Goal: Navigation & Orientation: Find specific page/section

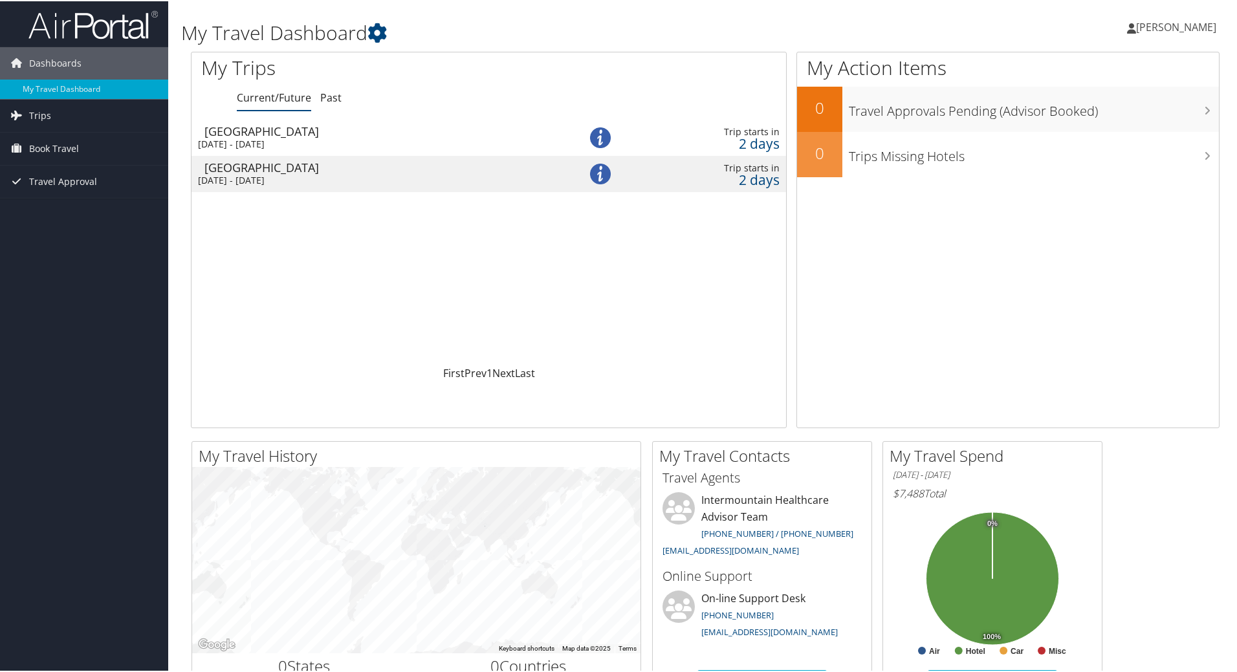
click at [292, 131] on div "[GEOGRAPHIC_DATA]" at bounding box center [377, 130] width 346 height 12
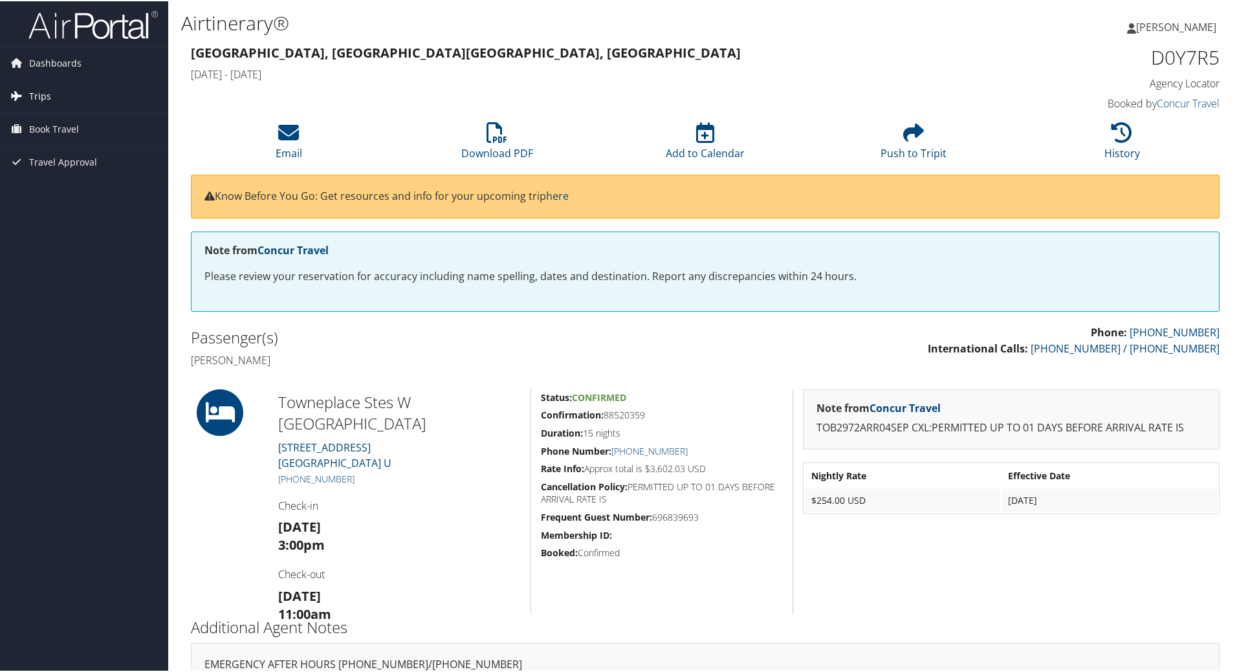
click at [41, 88] on span "Trips" at bounding box center [40, 95] width 22 height 32
click at [55, 122] on link "Current/Future Trips" at bounding box center [84, 120] width 168 height 19
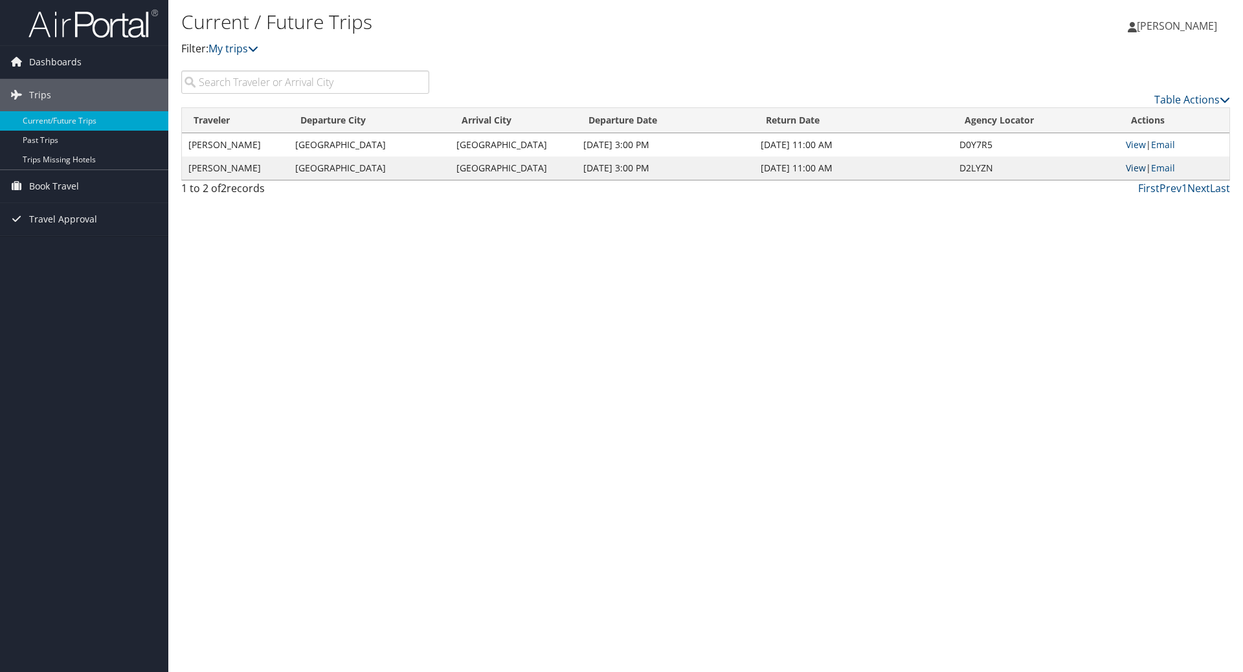
click at [1131, 166] on link "View" at bounding box center [1135, 168] width 20 height 12
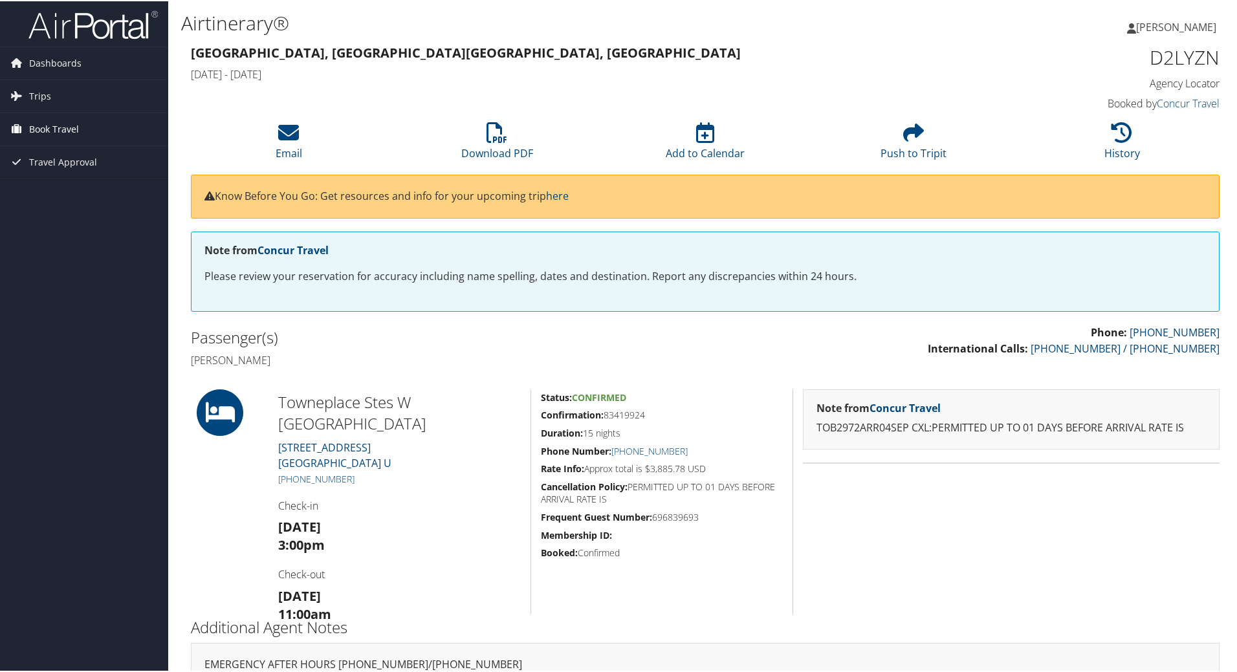
click at [72, 124] on span "Book Travel" at bounding box center [54, 128] width 50 height 32
click at [45, 97] on span "Trips" at bounding box center [40, 95] width 22 height 32
click at [26, 64] on link "Dashboards" at bounding box center [84, 62] width 168 height 32
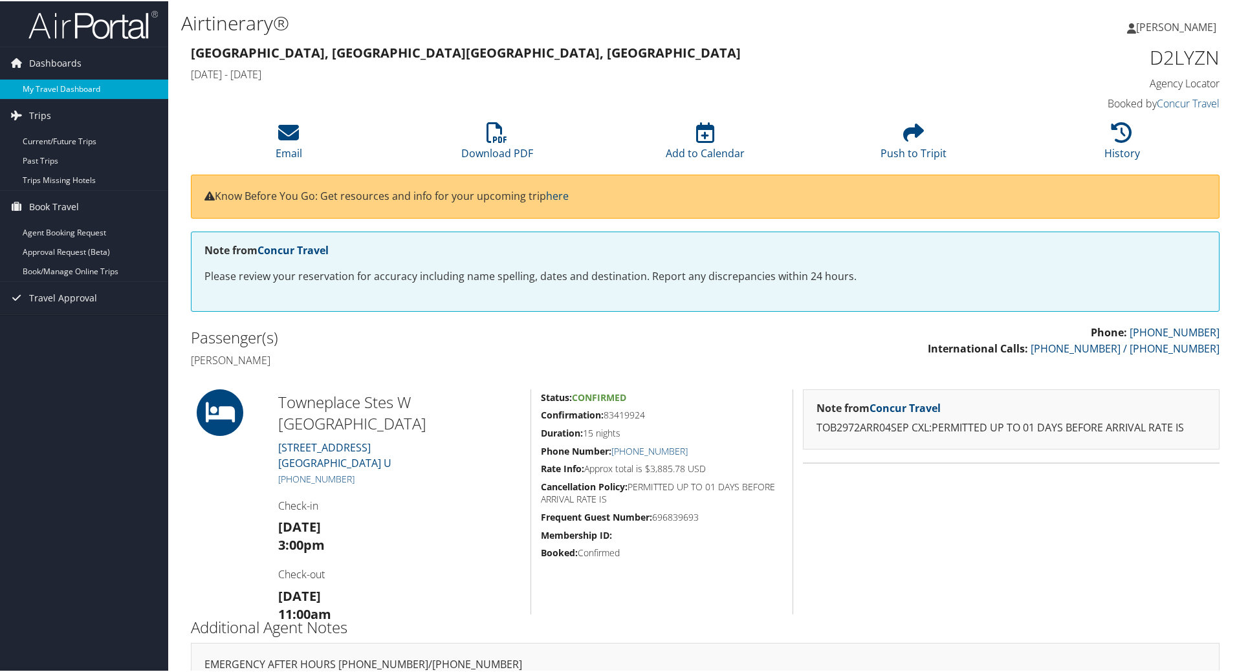
click at [118, 89] on link "My Travel Dashboard" at bounding box center [84, 87] width 168 height 19
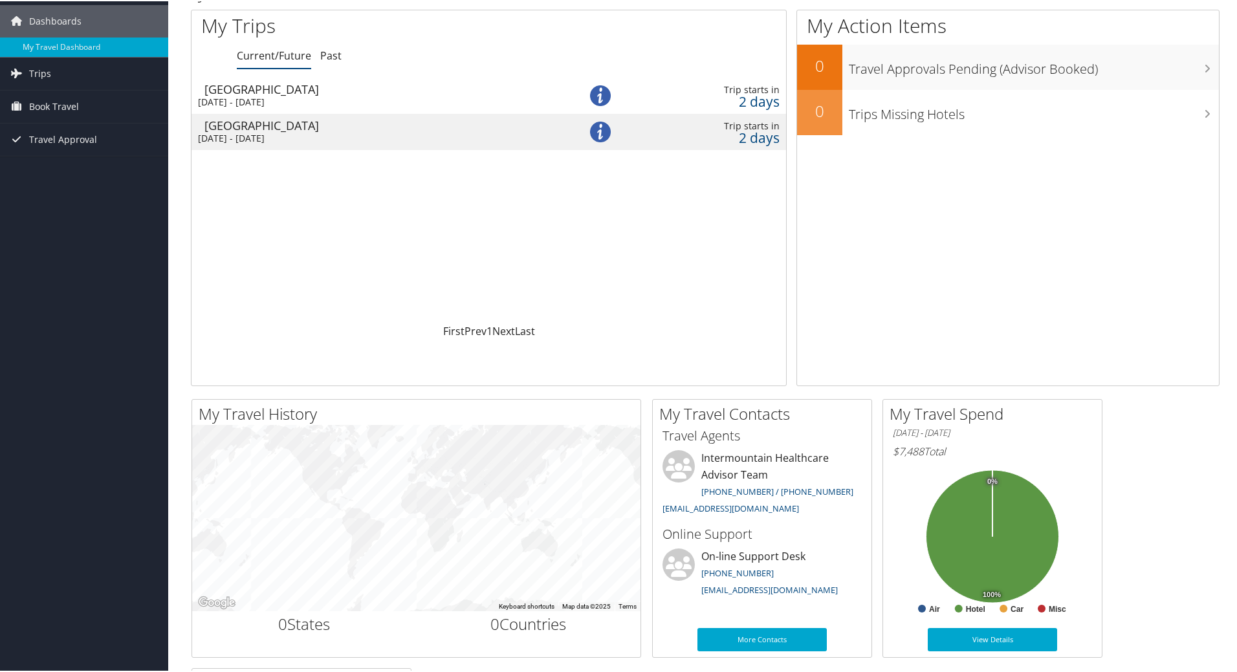
scroll to position [65, 0]
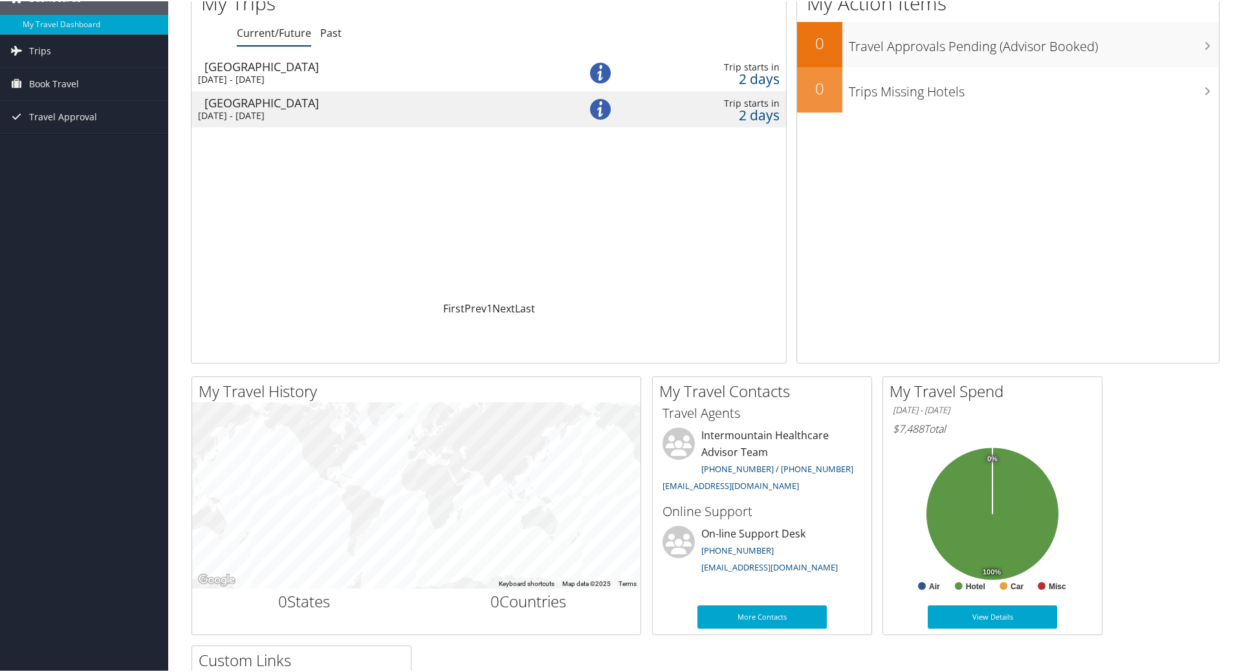
click at [525, 110] on div "Thu 4 Sep 2025 - Fri 19 Sep 2025" at bounding box center [371, 115] width 346 height 12
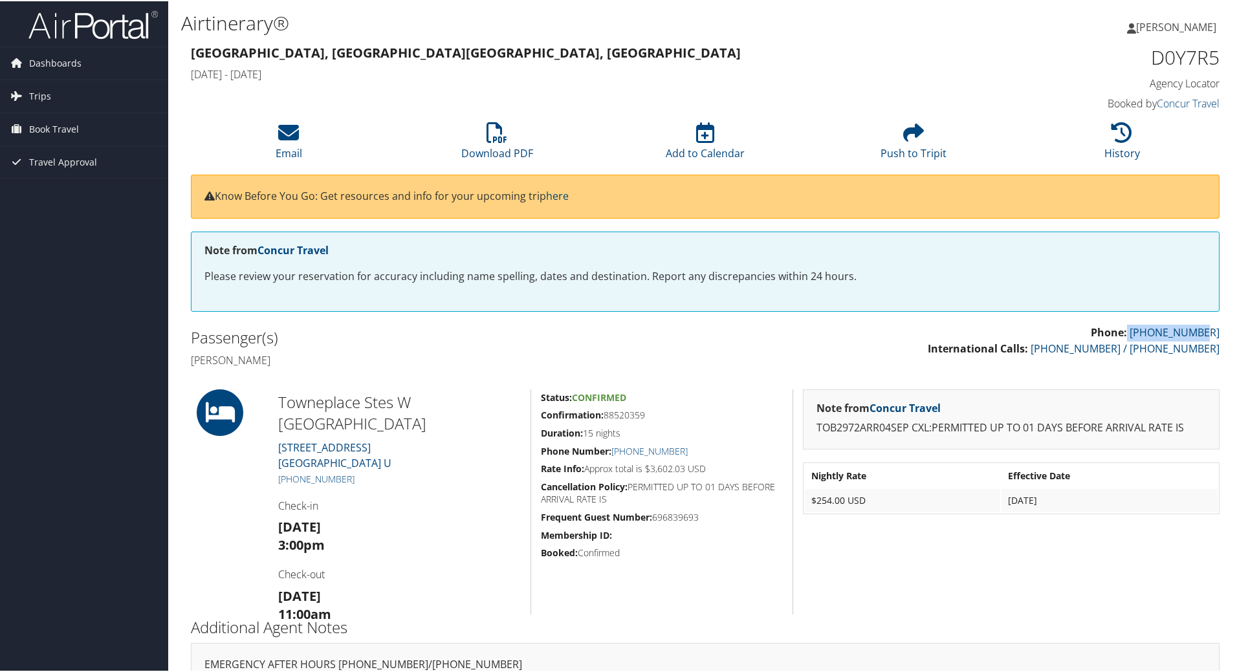
drag, startPoint x: 1147, startPoint y: 327, endPoint x: 1246, endPoint y: 324, distance: 99.1
click at [1237, 324] on html "Menu Dashboards ► My Travel Dashboard Trips ► Current/Future Trips Past Trips T…" at bounding box center [621, 336] width 1243 height 672
drag, startPoint x: 1158, startPoint y: 316, endPoint x: 1149, endPoint y: 329, distance: 15.3
click at [1149, 329] on div "Phone: 888-297-8814 International Calls: 801-327-7675 / 801-327-7727" at bounding box center [967, 347] width 524 height 46
copy link "888-297-8814"
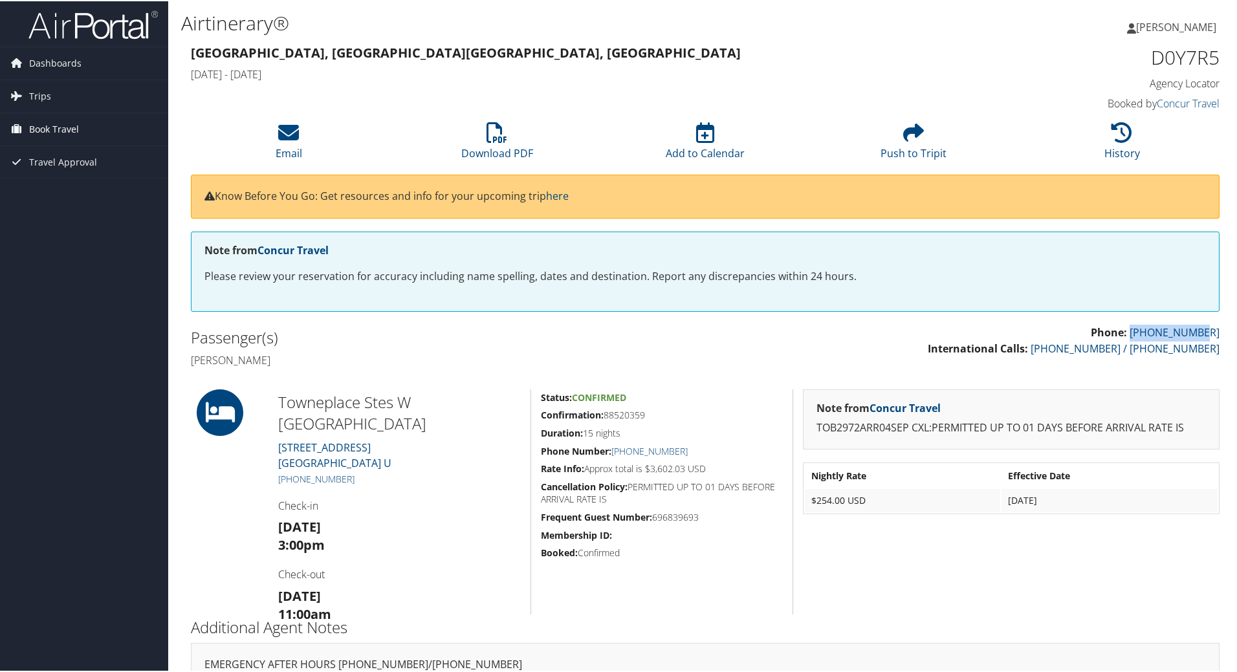
click at [49, 133] on span "Book Travel" at bounding box center [54, 128] width 50 height 32
click at [91, 154] on link "Agent Booking Request" at bounding box center [84, 153] width 168 height 19
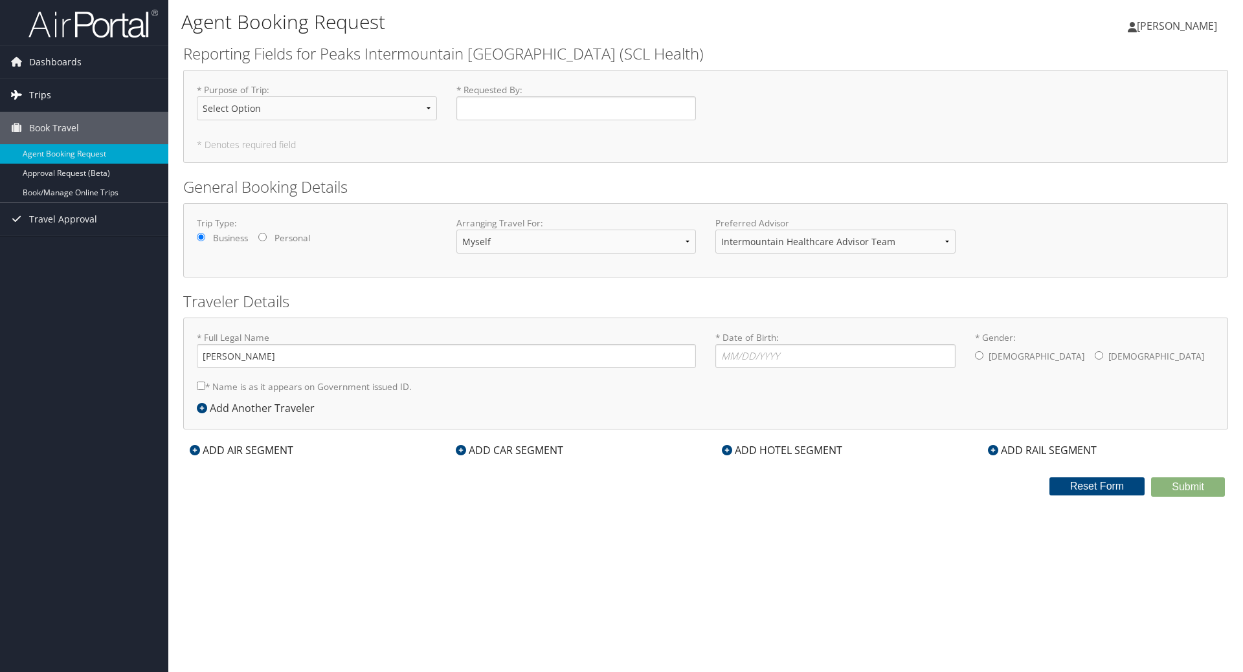
click at [61, 104] on link "Trips" at bounding box center [84, 95] width 168 height 32
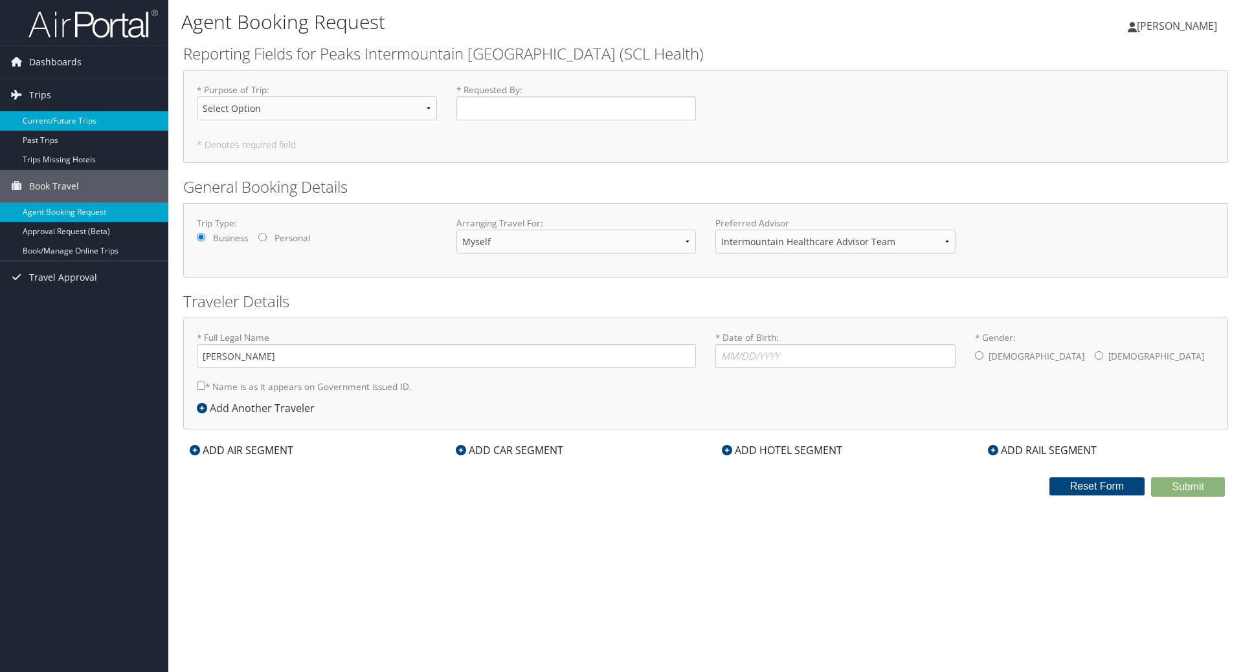
click at [66, 120] on link "Current/Future Trips" at bounding box center [84, 120] width 168 height 19
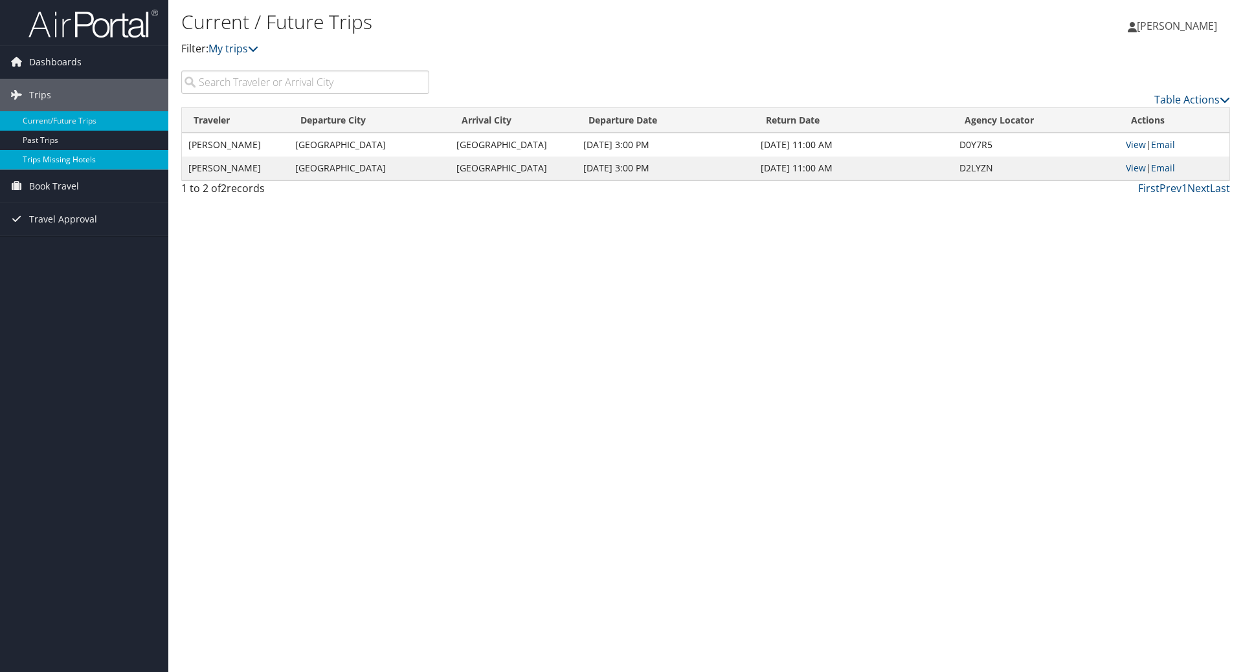
click at [69, 159] on link "Trips Missing Hotels" at bounding box center [84, 159] width 168 height 19
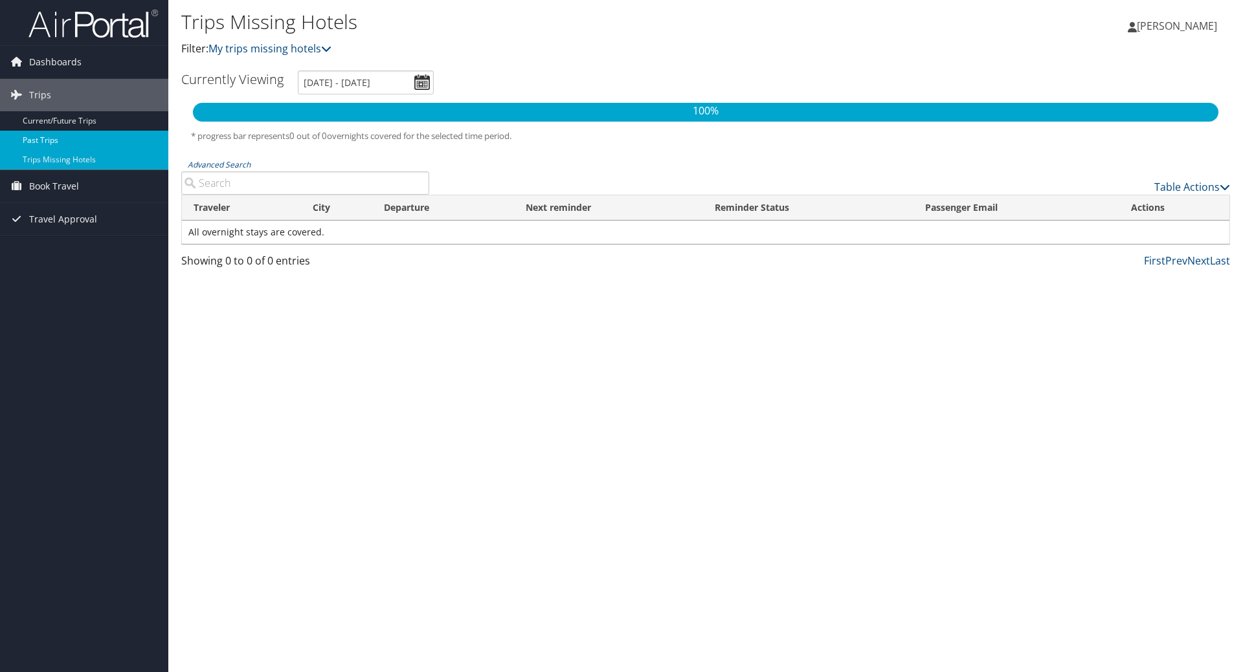
click at [59, 142] on link "Past Trips" at bounding box center [84, 140] width 168 height 19
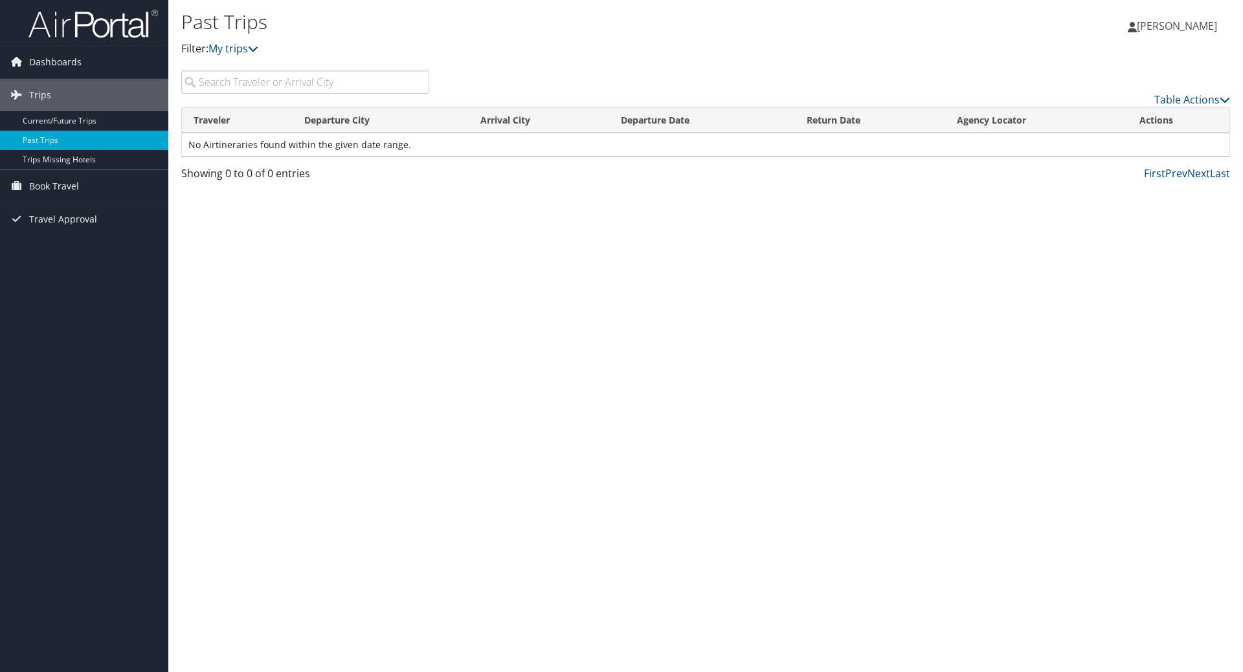
click at [55, 119] on link "Current/Future Trips" at bounding box center [84, 120] width 168 height 19
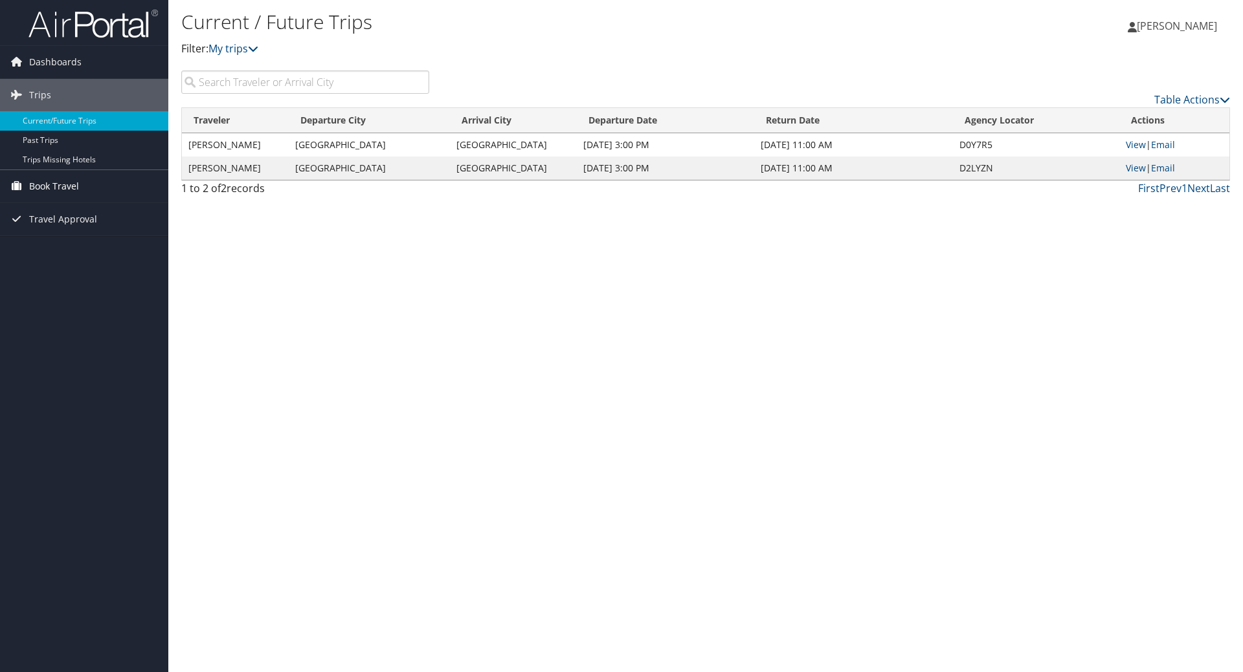
click at [77, 186] on span "Book Travel" at bounding box center [54, 186] width 50 height 32
click at [72, 255] on link "Book/Manage Online Trips" at bounding box center [84, 250] width 168 height 19
